Goal: Check status: Check status

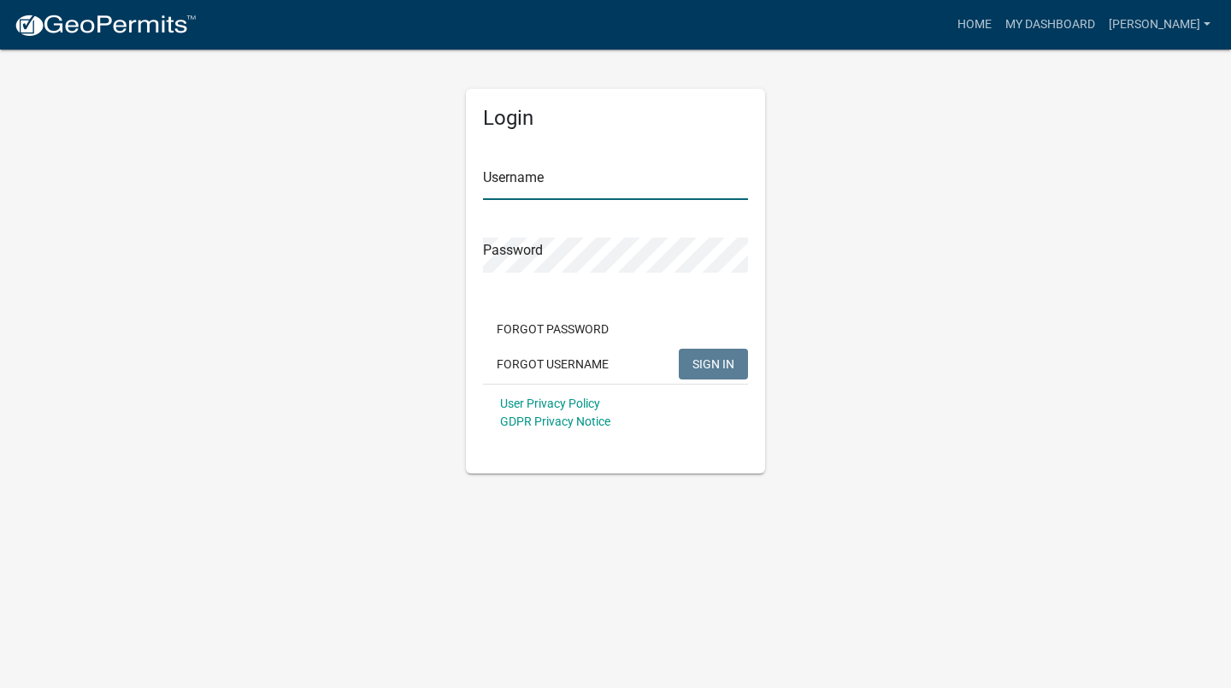
type input "[PERSON_NAME]"
click at [732, 368] on span "SIGN IN" at bounding box center [713, 363] width 42 height 14
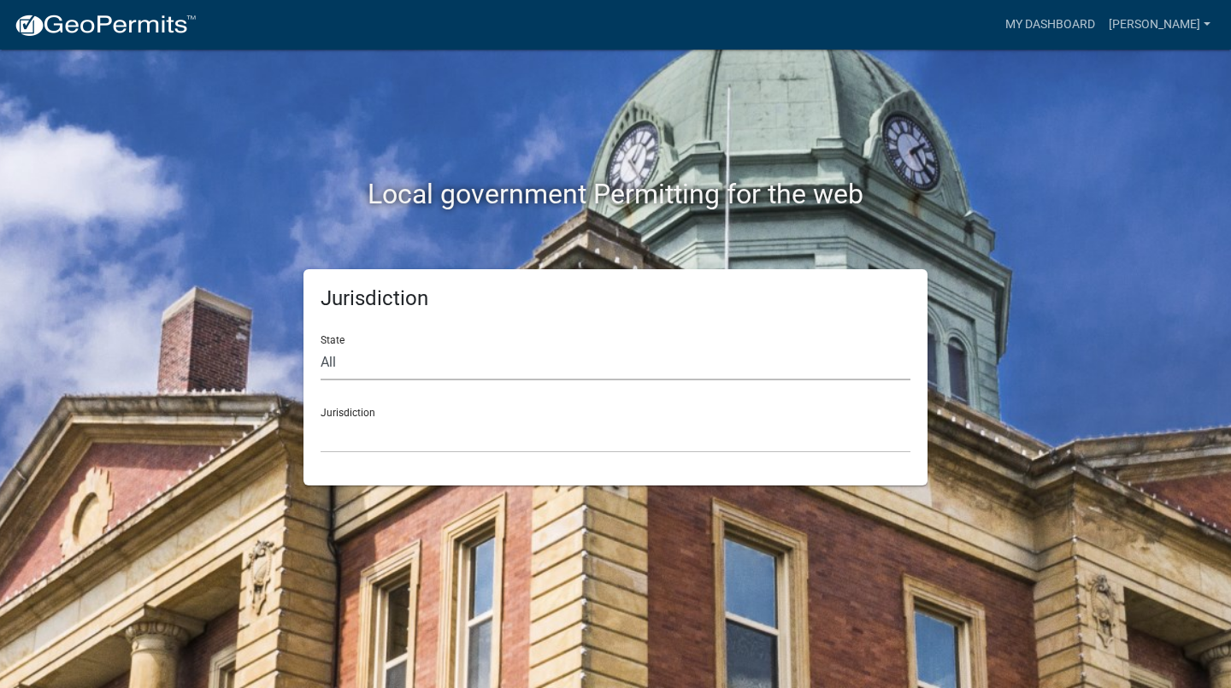
click at [567, 362] on select "All [US_STATE] [US_STATE] [US_STATE] [US_STATE] [US_STATE] [US_STATE] [US_STATE…" at bounding box center [615, 362] width 590 height 35
select select "[US_STATE]"
click at [320, 345] on select "All [US_STATE] [US_STATE] [US_STATE] [US_STATE] [US_STATE] [US_STATE] [US_STATE…" at bounding box center [615, 362] width 590 height 35
click at [477, 426] on select "[GEOGRAPHIC_DATA], [US_STATE][PERSON_NAME][GEOGRAPHIC_DATA], [US_STATE][PERSON_…" at bounding box center [615, 435] width 590 height 35
click at [520, 420] on select "[GEOGRAPHIC_DATA], [US_STATE] [GEOGRAPHIC_DATA], [US_STATE][PERSON_NAME][GEOGRA…" at bounding box center [615, 435] width 590 height 35
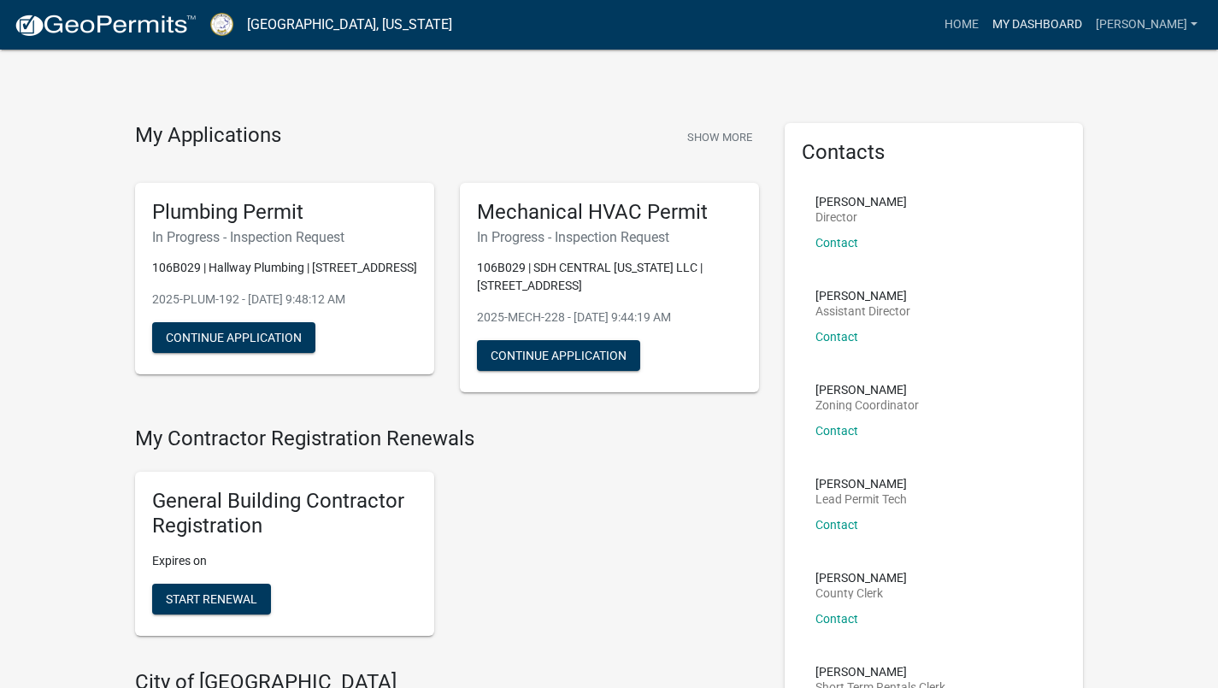
click at [1083, 33] on link "My Dashboard" at bounding box center [1036, 25] width 103 height 32
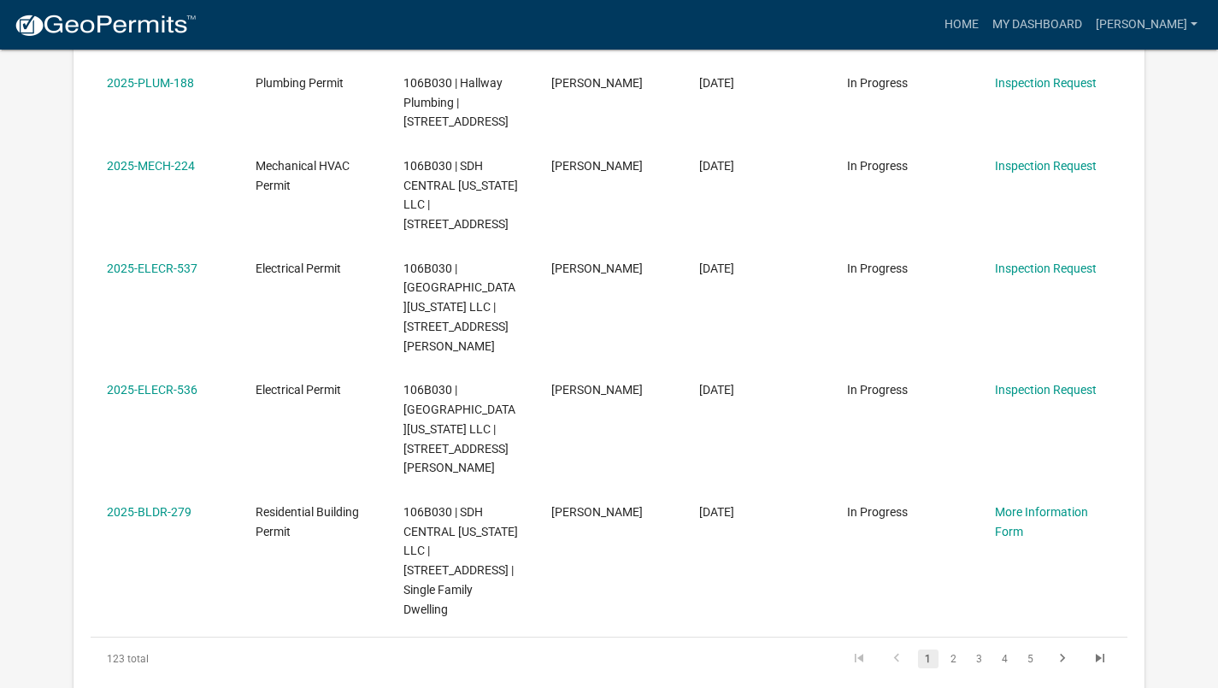
scroll to position [937, 0]
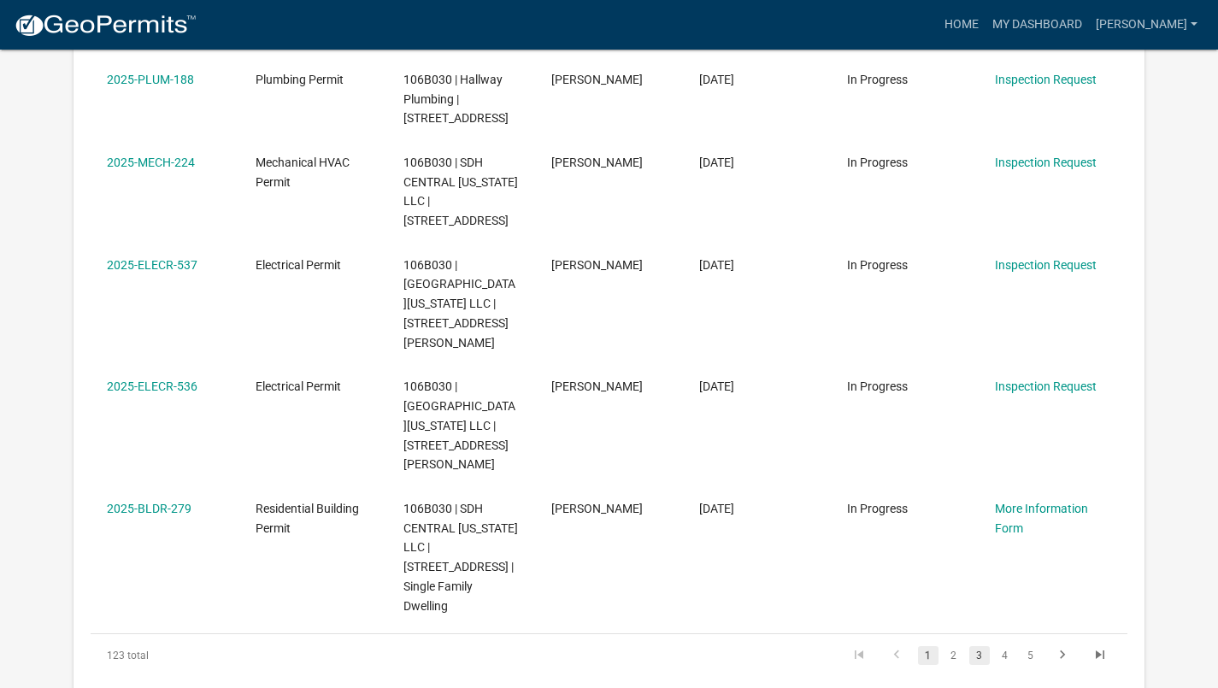
click at [979, 646] on link "3" at bounding box center [979, 655] width 21 height 19
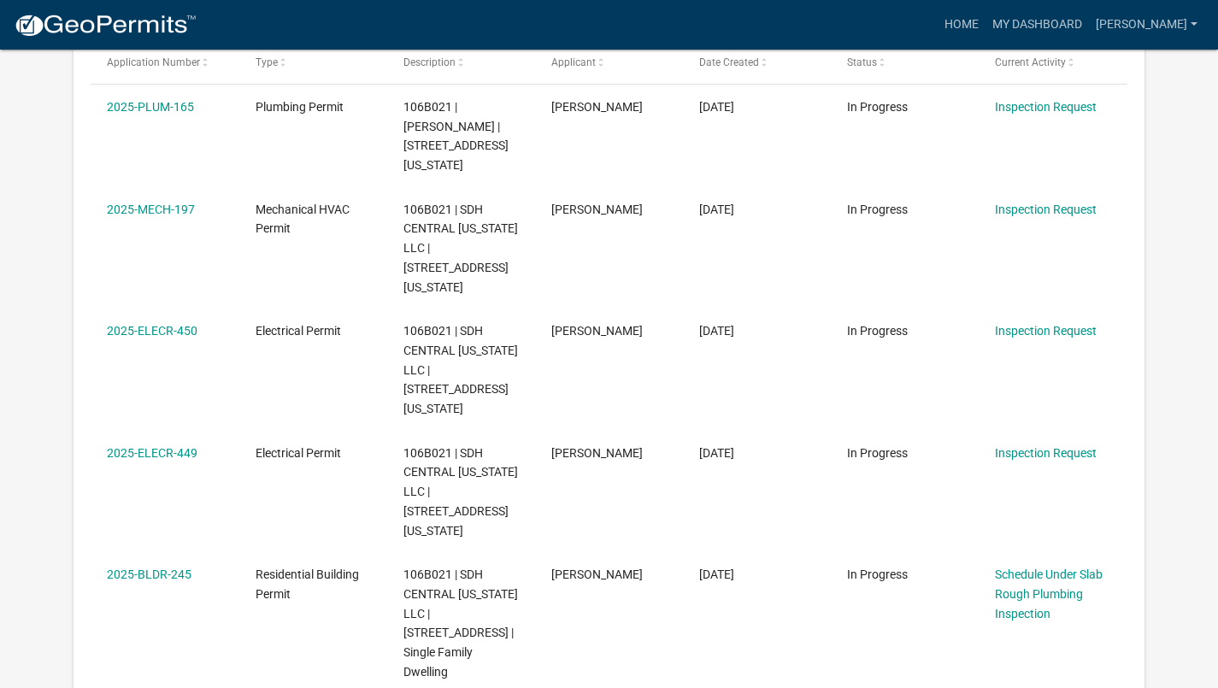
scroll to position [341, 0]
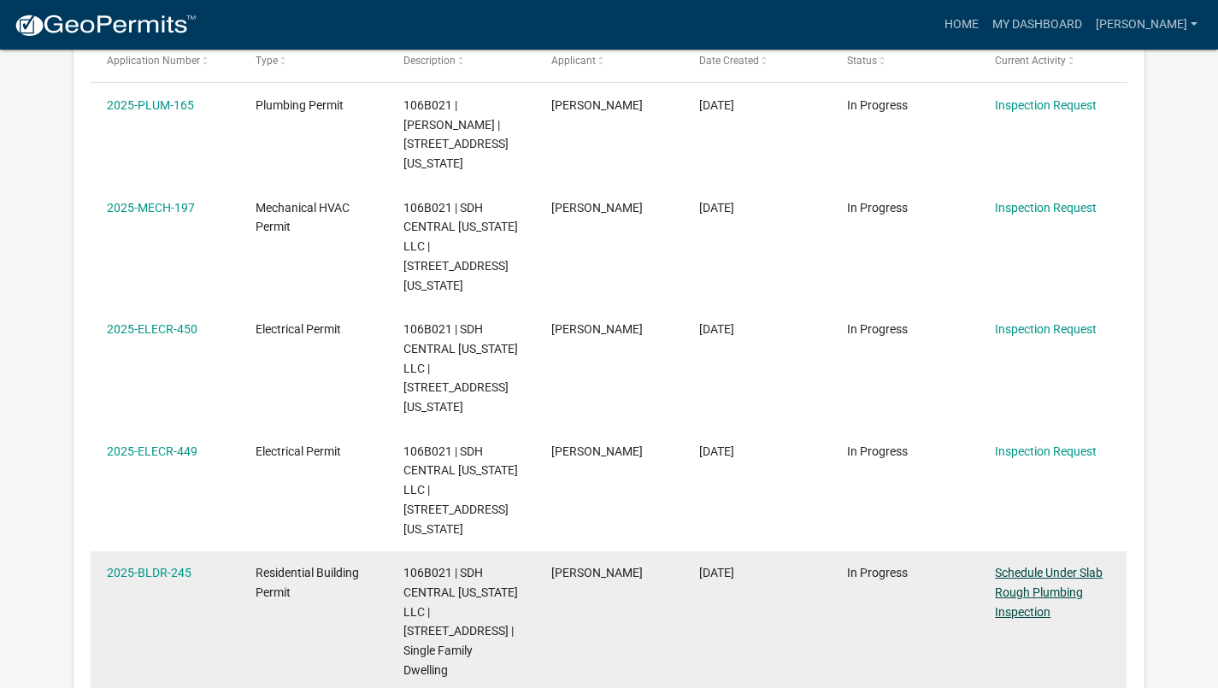
click at [1045, 566] on link "Schedule Under Slab Rough Plumbing Inspection" at bounding box center [1049, 592] width 108 height 53
